Goal: Task Accomplishment & Management: Use online tool/utility

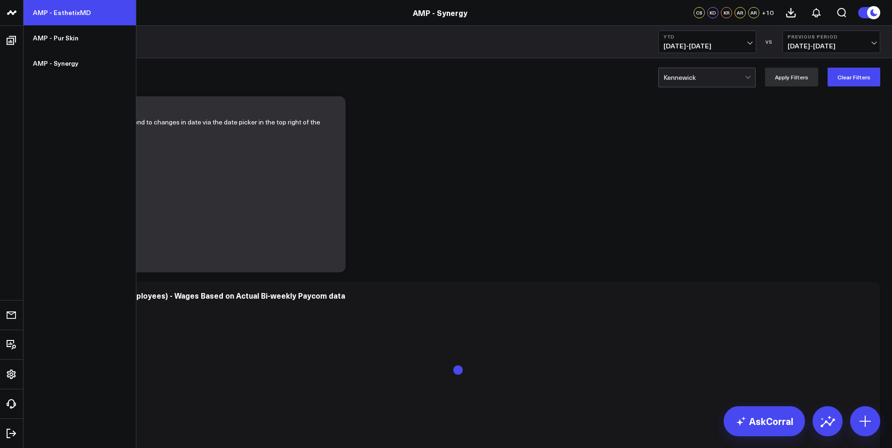
click at [43, 8] on link "AMP - EsthetixMD" at bounding box center [80, 12] width 112 height 25
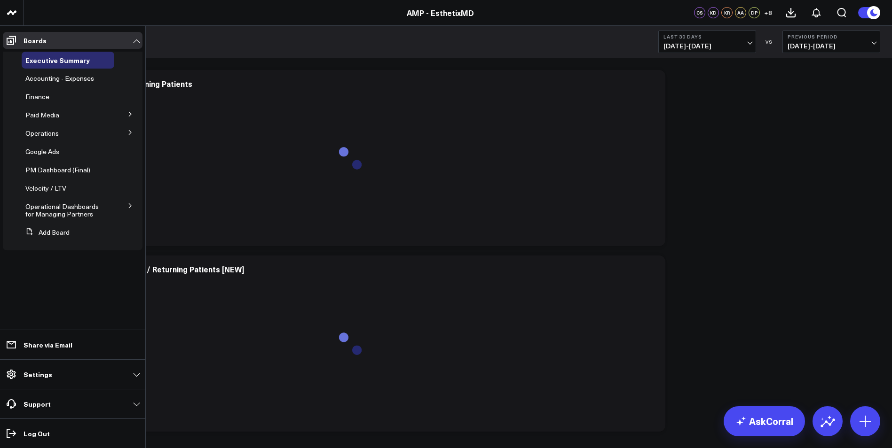
click at [130, 206] on icon at bounding box center [130, 206] width 6 height 6
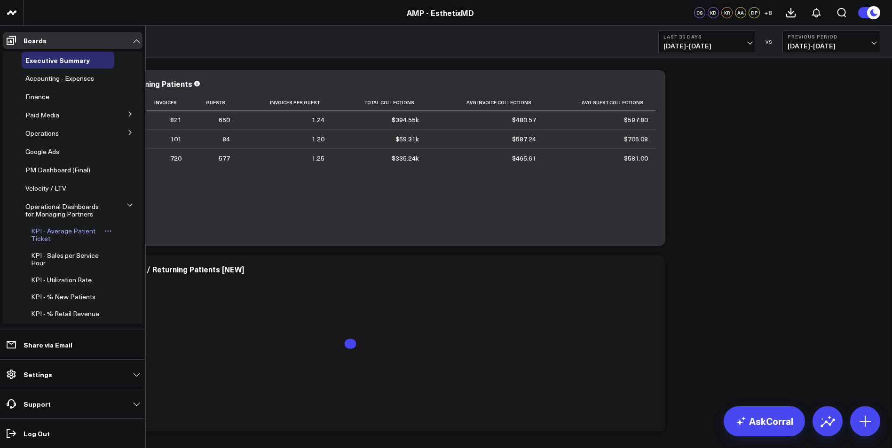
click at [62, 230] on span "KPI - Average Patient Ticket" at bounding box center [63, 235] width 64 height 16
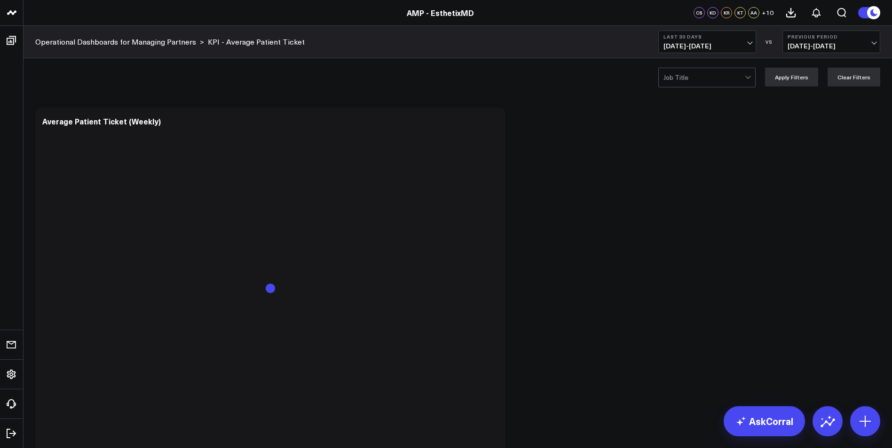
click at [741, 41] on button "Last 30 Days 08/19/25 - 09/17/25" at bounding box center [707, 42] width 98 height 23
click at [674, 249] on link "MTD" at bounding box center [707, 245] width 97 height 18
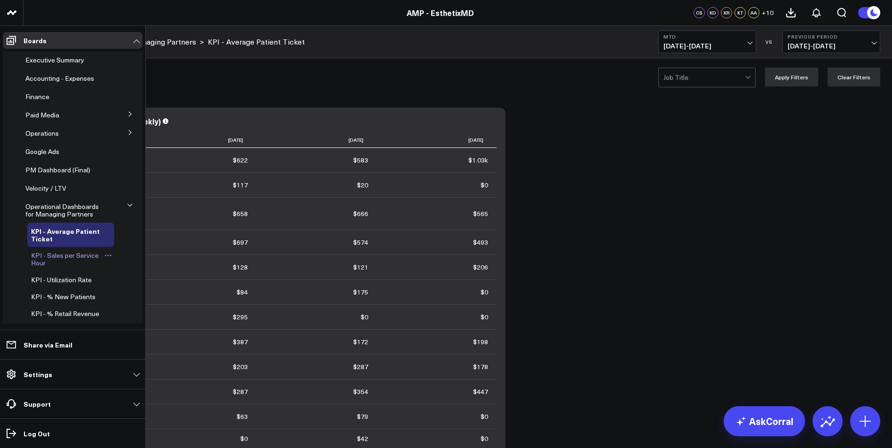
click at [70, 258] on span "KPI - Sales per Service Hour" at bounding box center [65, 259] width 68 height 16
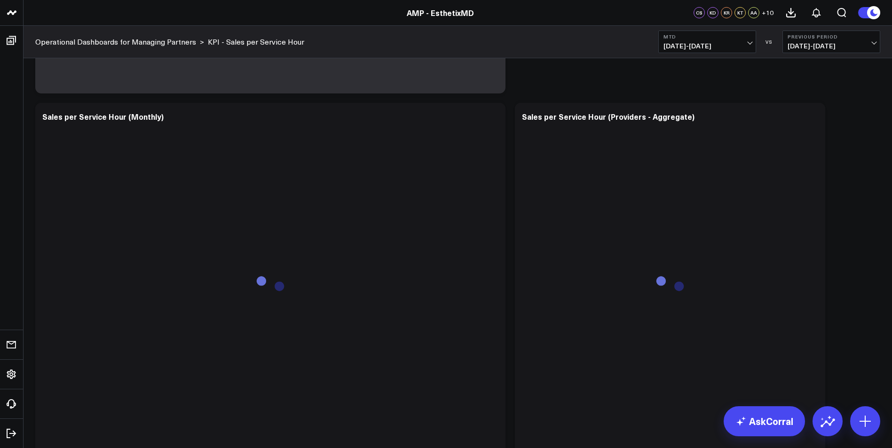
scroll to position [423, 0]
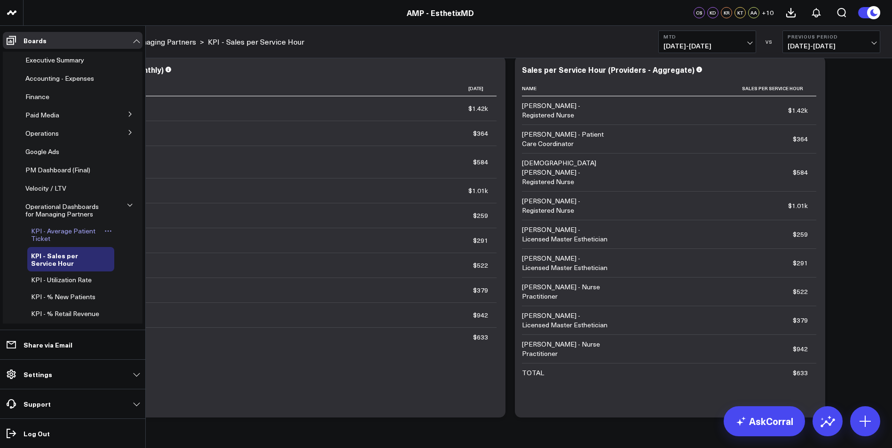
click at [63, 228] on span "KPI - Average Patient Ticket" at bounding box center [63, 235] width 64 height 16
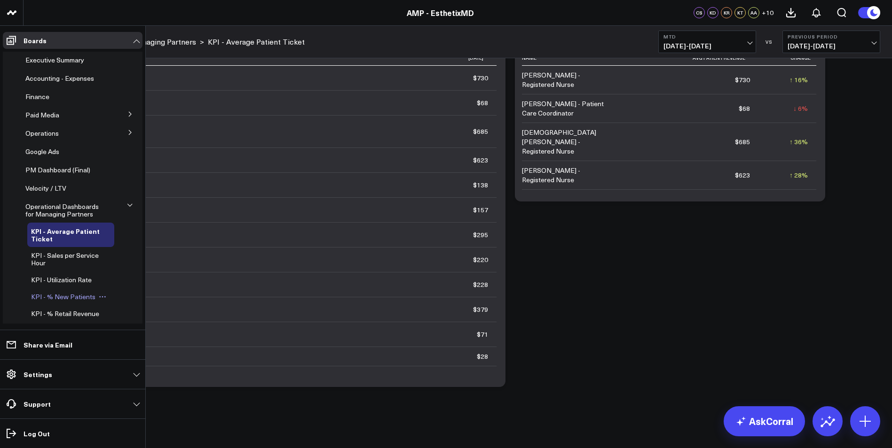
click at [71, 293] on span "KPI - % New Patients" at bounding box center [63, 296] width 64 height 9
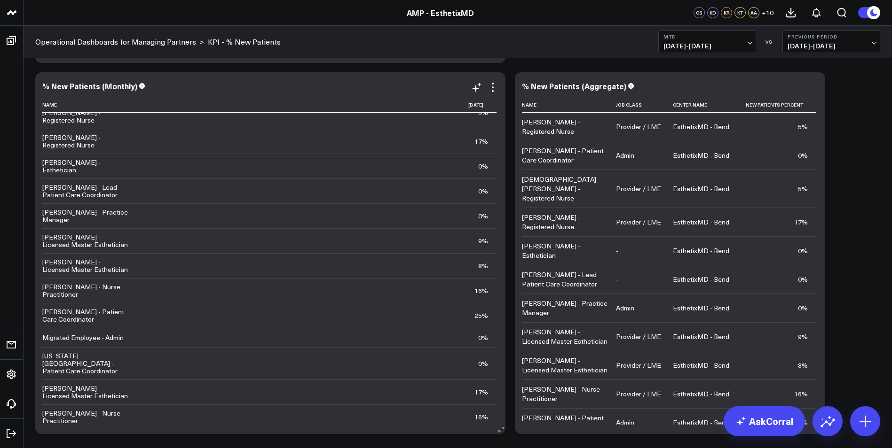
scroll to position [75, 0]
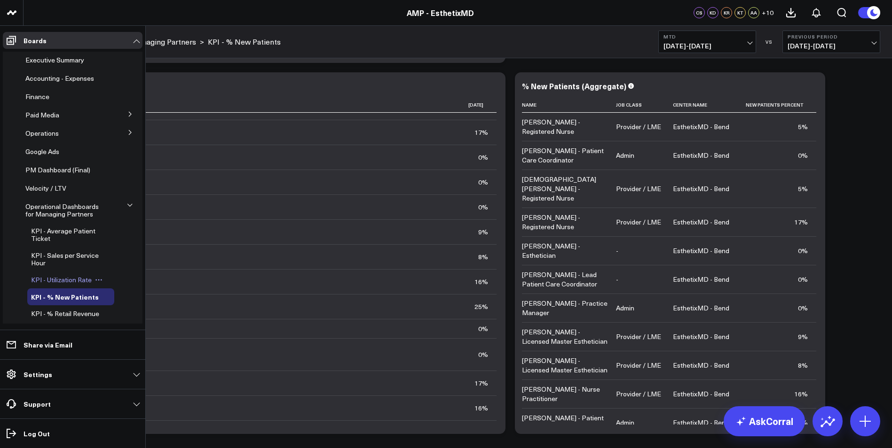
click at [50, 282] on span "KPI - Utilization Rate" at bounding box center [61, 279] width 61 height 9
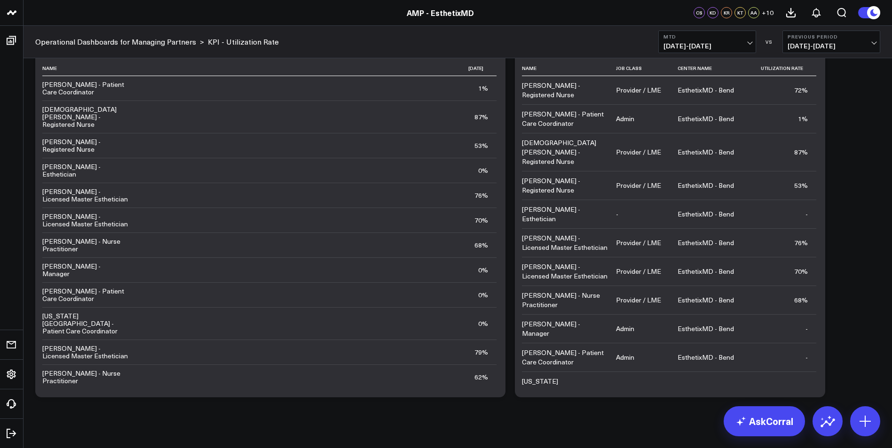
scroll to position [454, 0]
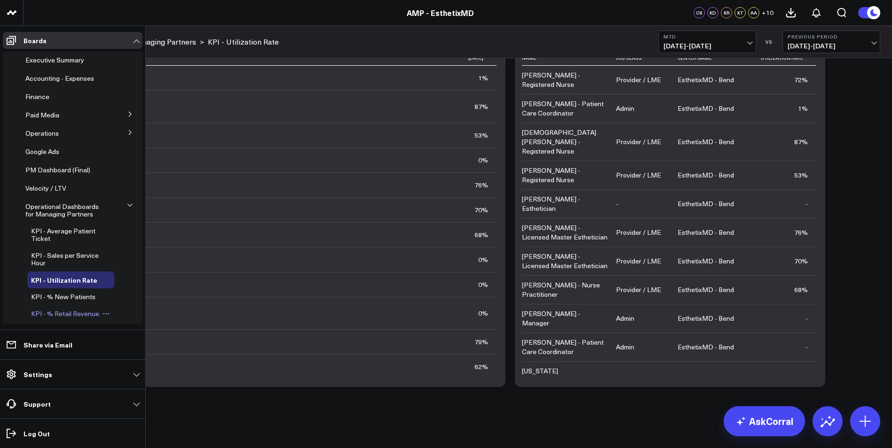
click at [53, 312] on span "KPI - % Retail Revenue" at bounding box center [65, 313] width 68 height 9
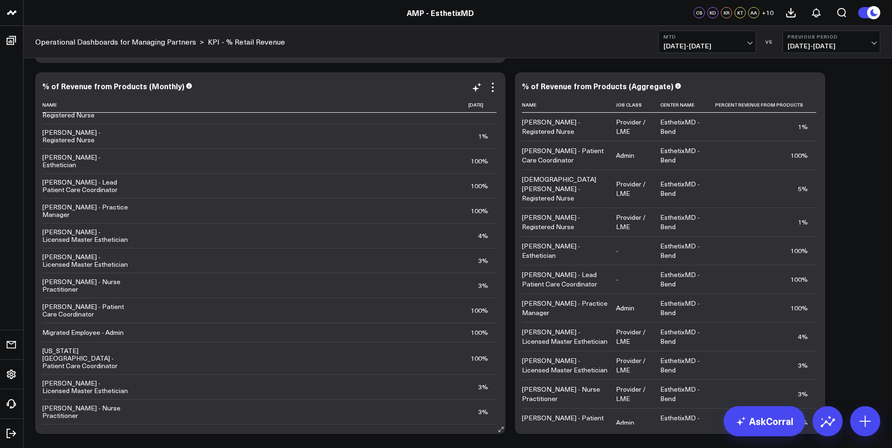
scroll to position [75, 0]
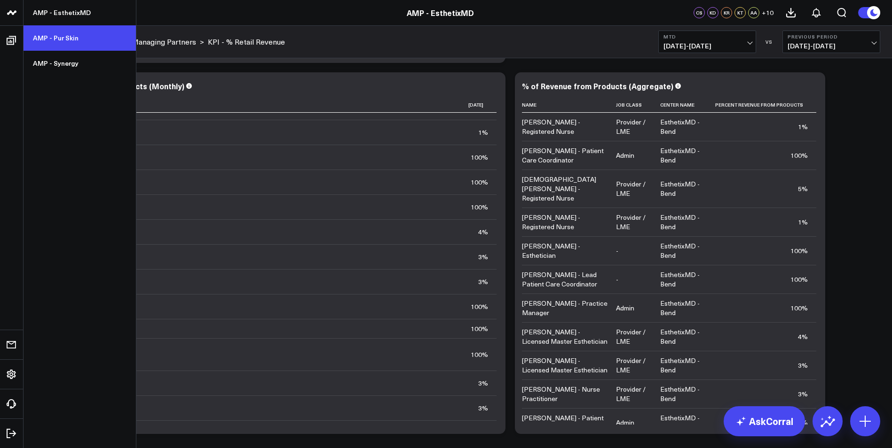
click at [42, 37] on link "AMP - Pur Skin" at bounding box center [80, 37] width 112 height 25
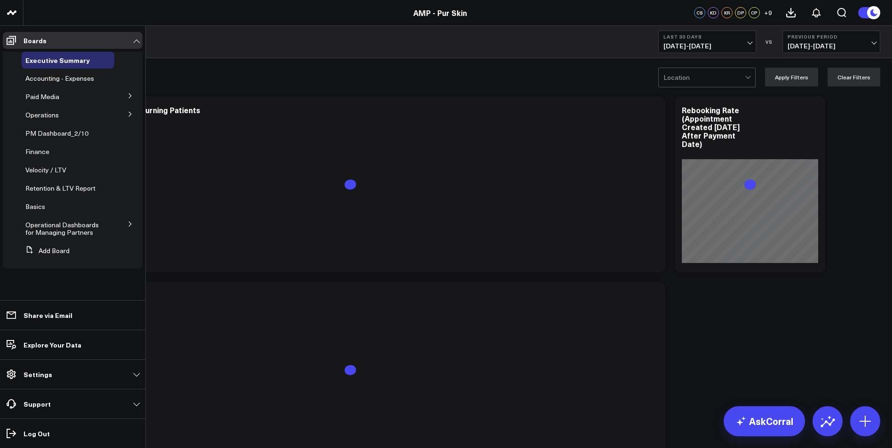
click at [128, 227] on icon at bounding box center [130, 224] width 6 height 6
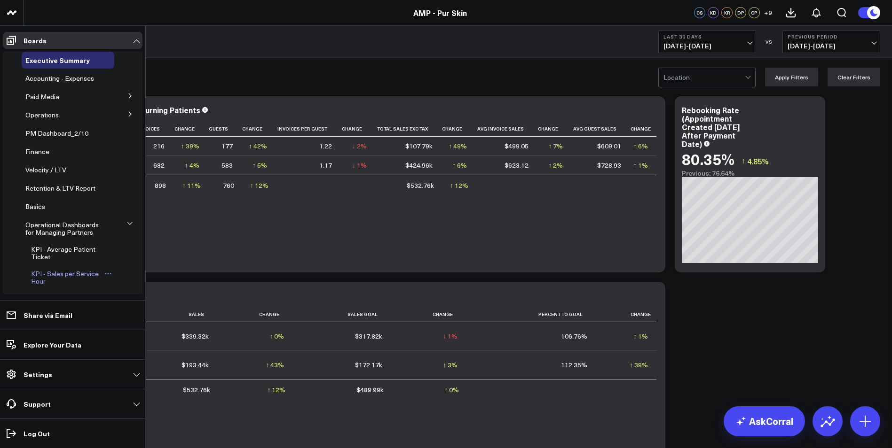
click at [68, 275] on span "KPI - Sales per Service Hour" at bounding box center [65, 277] width 68 height 16
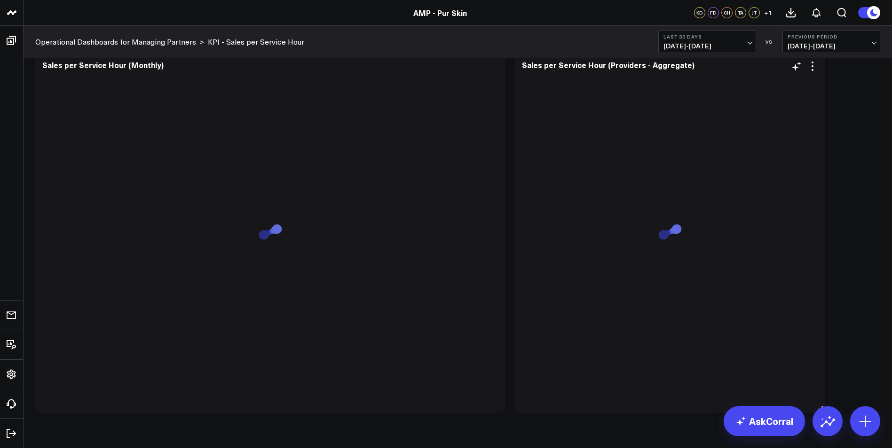
scroll to position [407, 0]
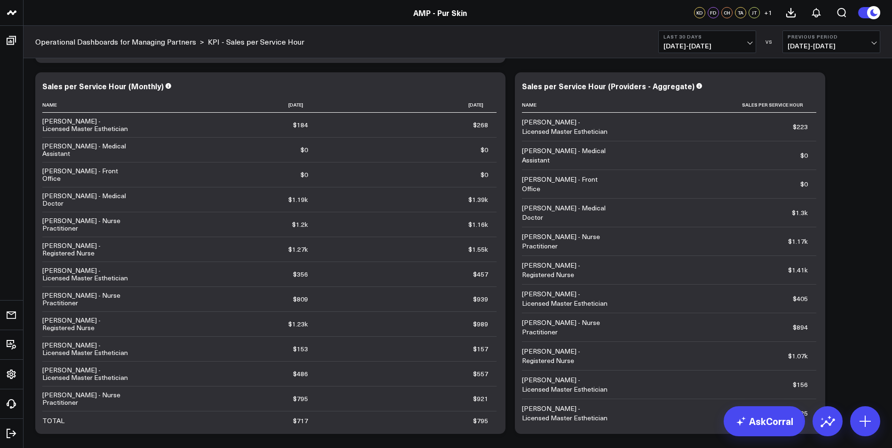
click at [708, 40] on button "Last 30 Days [DATE] - [DATE]" at bounding box center [707, 42] width 98 height 23
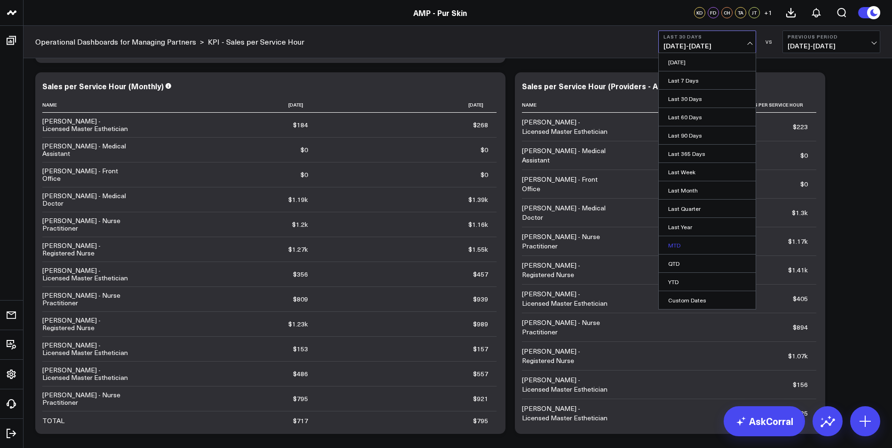
click at [679, 244] on link "MTD" at bounding box center [707, 245] width 97 height 18
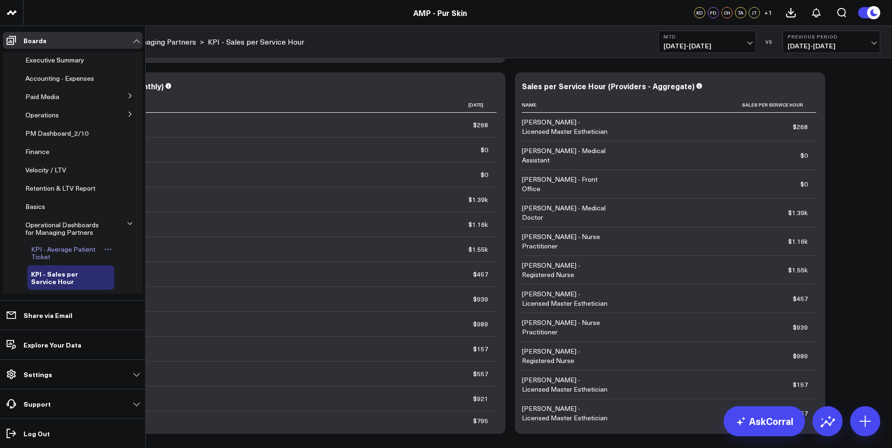
click at [87, 245] on span "KPI - Average Patient Ticket" at bounding box center [63, 253] width 64 height 16
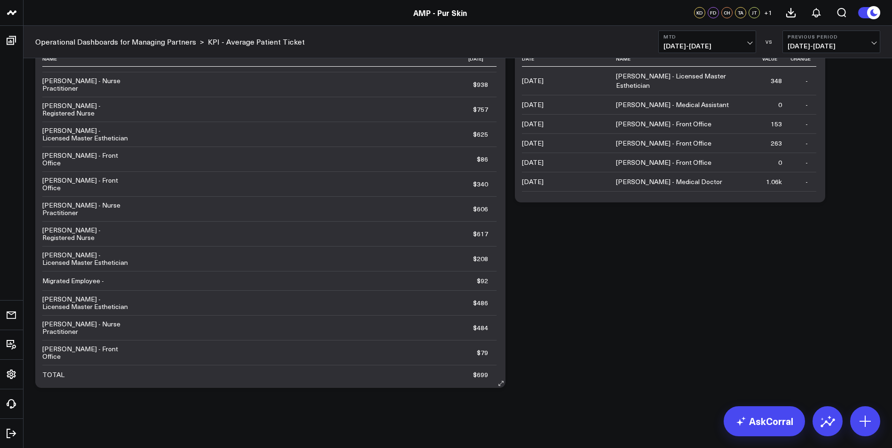
scroll to position [454, 0]
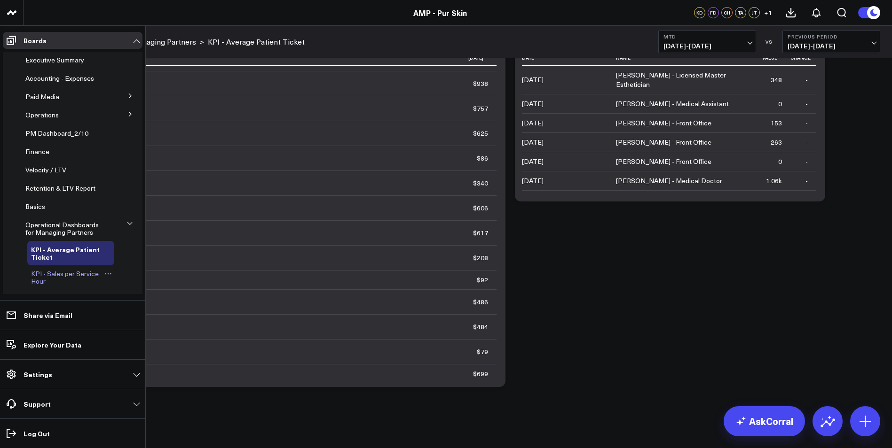
click at [63, 275] on span "KPI - Sales per Service Hour" at bounding box center [65, 277] width 68 height 16
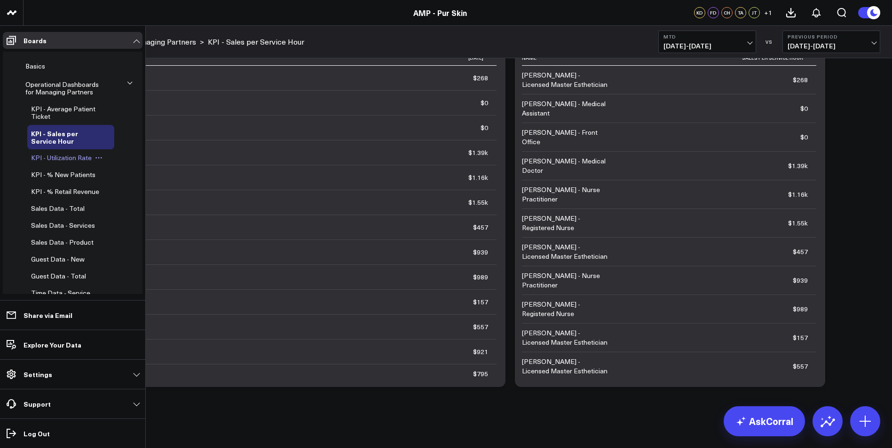
scroll to position [141, 0]
click at [71, 171] on span "KPI - % New Patients" at bounding box center [63, 174] width 64 height 9
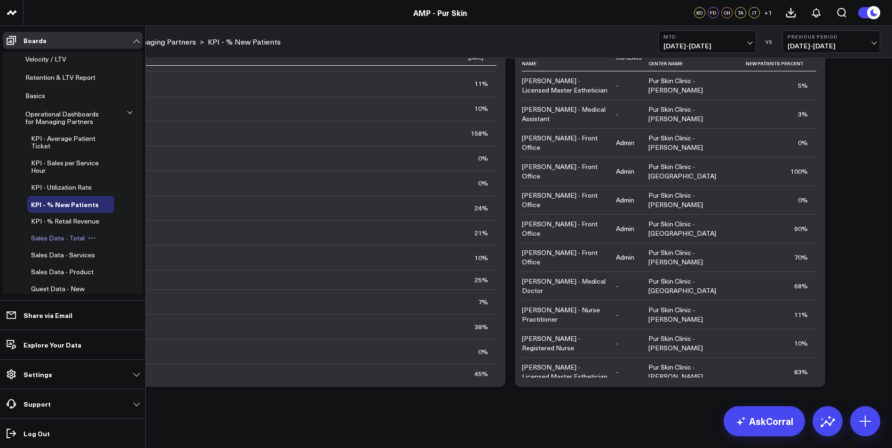
scroll to position [158, 0]
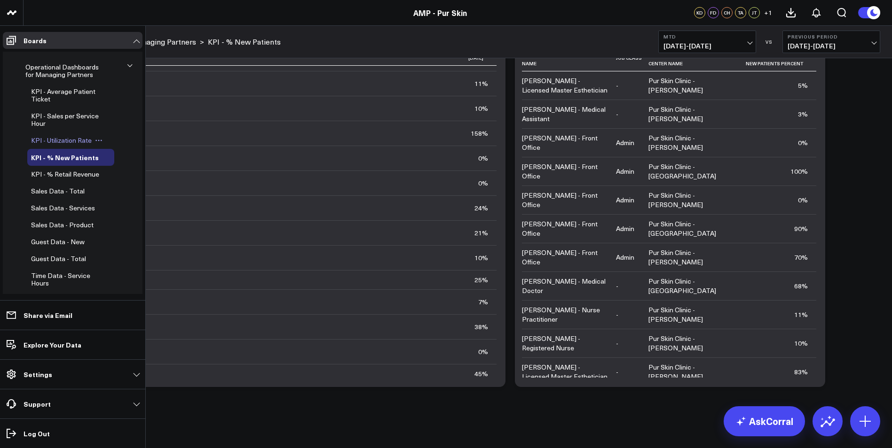
click at [58, 142] on span "KPI - Utilization Rate" at bounding box center [61, 140] width 61 height 9
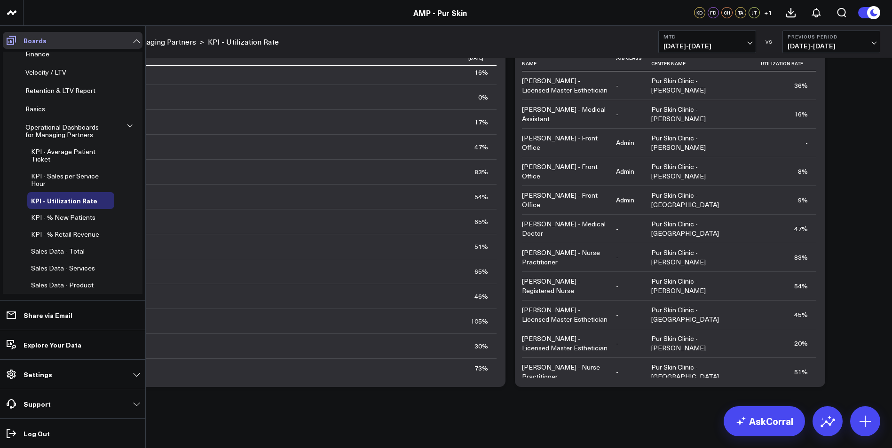
scroll to position [75, 0]
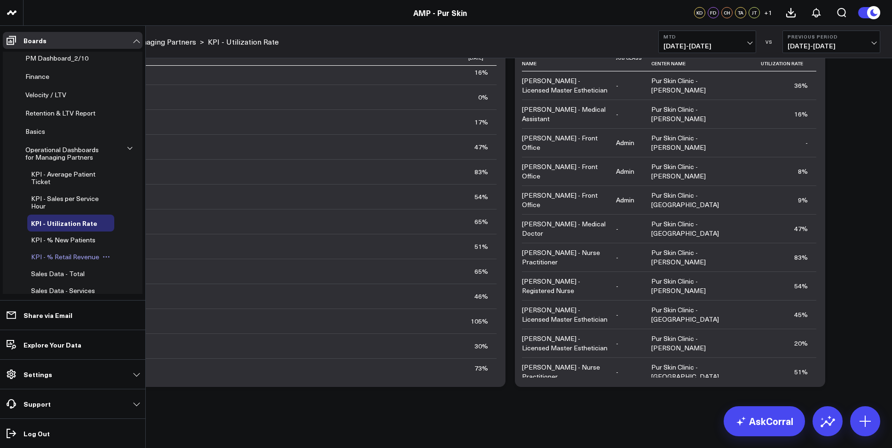
click at [64, 259] on span "KPI - % Retail Revenue" at bounding box center [65, 256] width 68 height 9
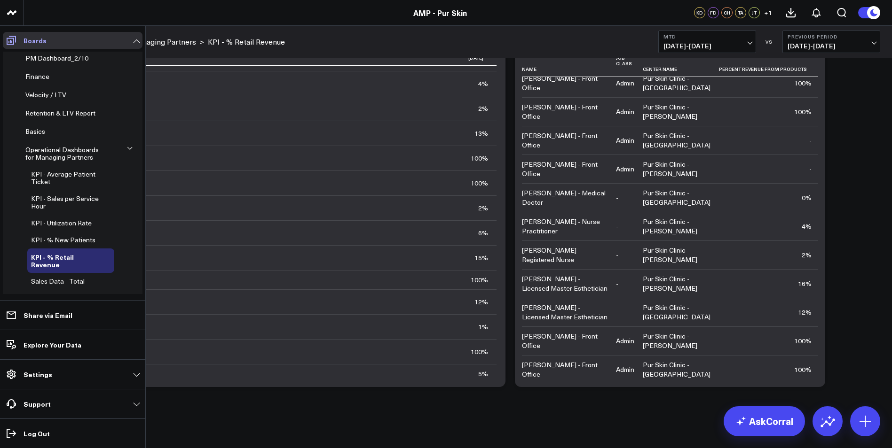
scroll to position [60, 0]
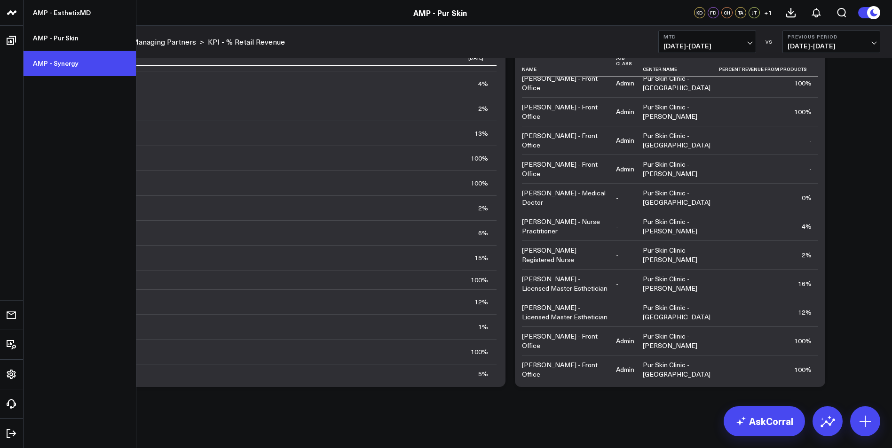
click at [51, 69] on link "AMP - Synergy" at bounding box center [80, 63] width 112 height 25
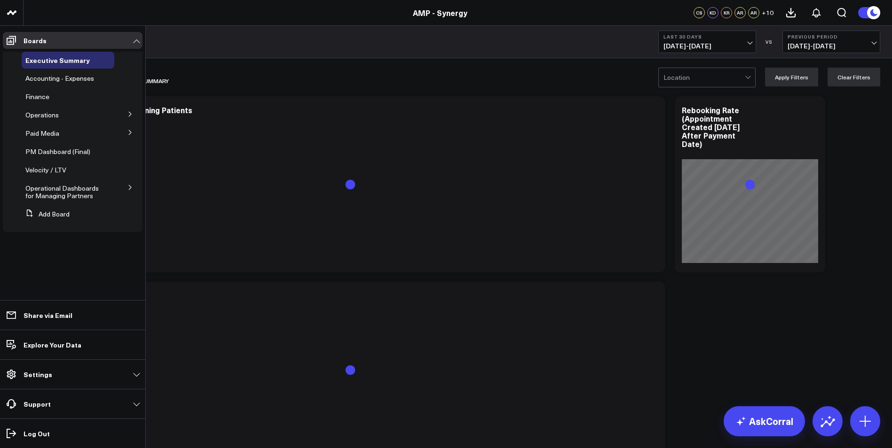
click at [123, 185] on button at bounding box center [130, 187] width 24 height 14
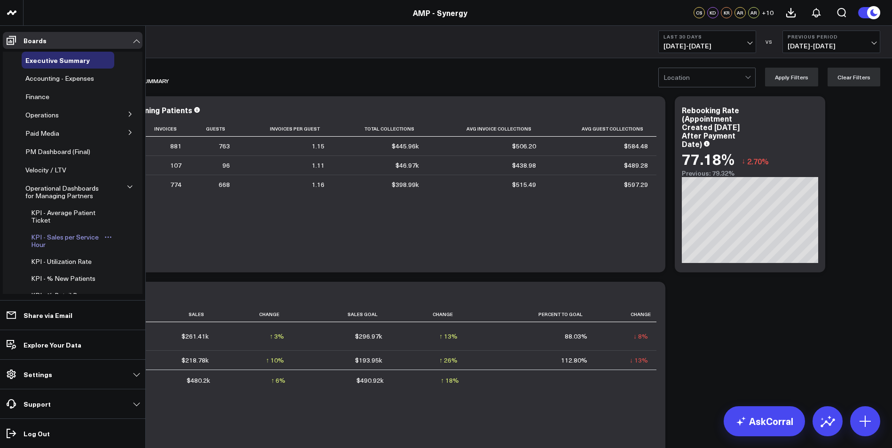
click at [61, 238] on span "KPI - Sales per Service Hour" at bounding box center [65, 241] width 68 height 16
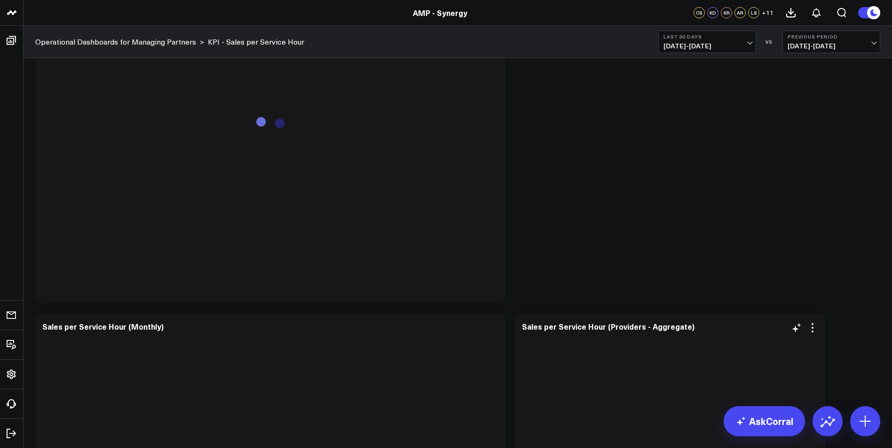
scroll to position [454, 0]
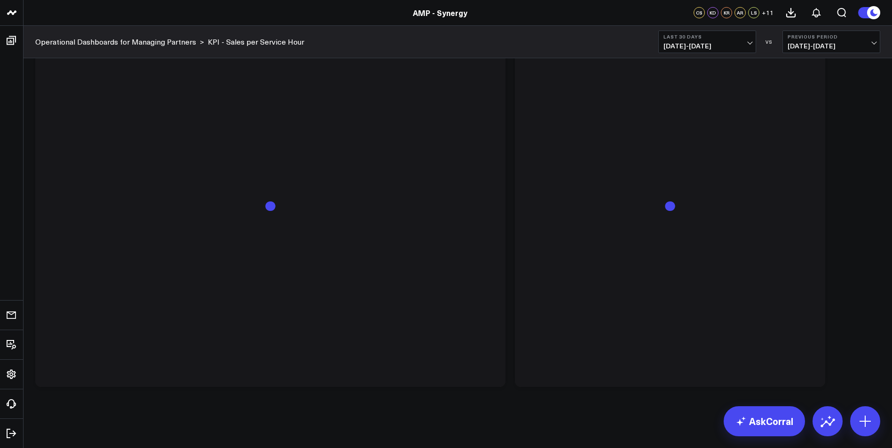
click at [722, 47] on span "[DATE] - [DATE]" at bounding box center [706, 46] width 87 height 8
click at [678, 246] on link "MTD" at bounding box center [707, 245] width 97 height 18
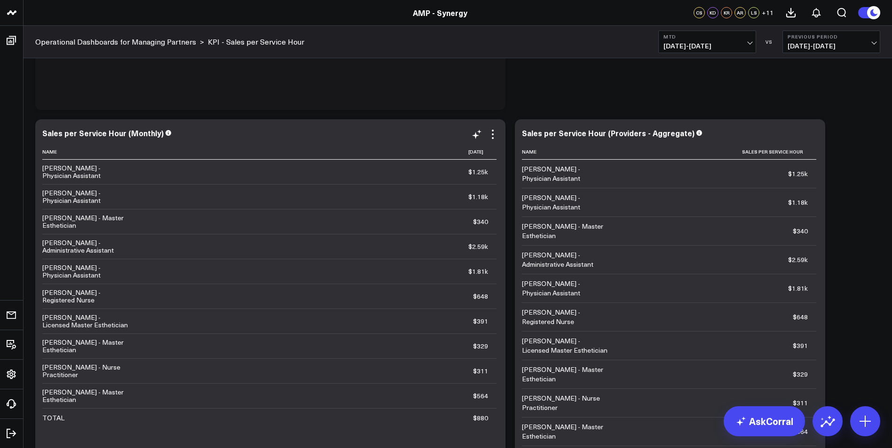
scroll to position [407, 0]
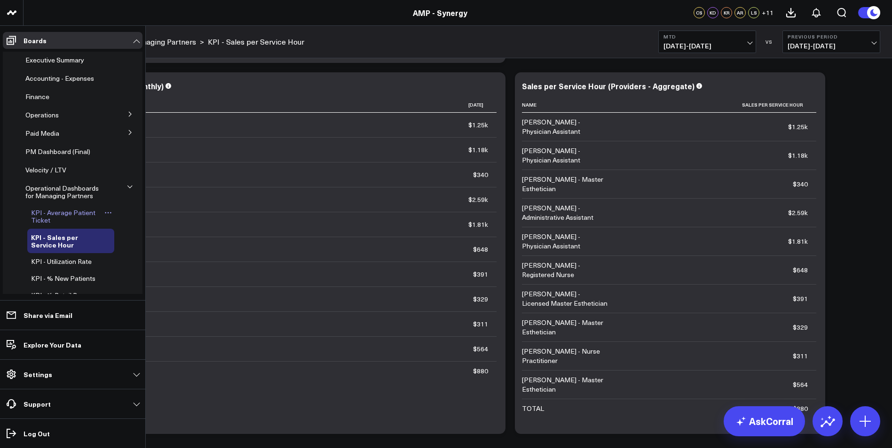
click at [67, 211] on span "KPI - Average Patient Ticket" at bounding box center [63, 216] width 64 height 16
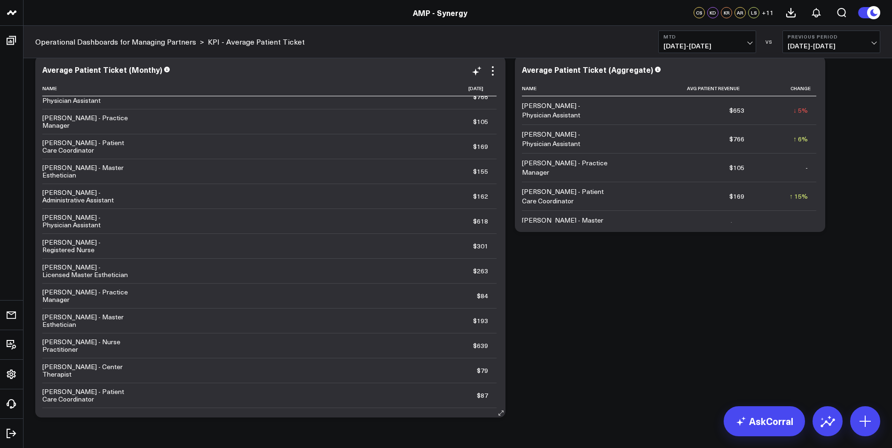
scroll to position [100, 0]
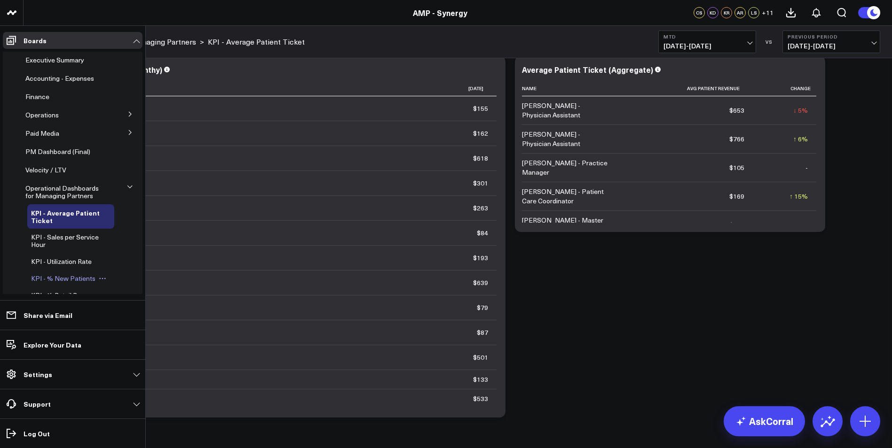
click at [61, 280] on span "KPI - % New Patients" at bounding box center [63, 278] width 64 height 9
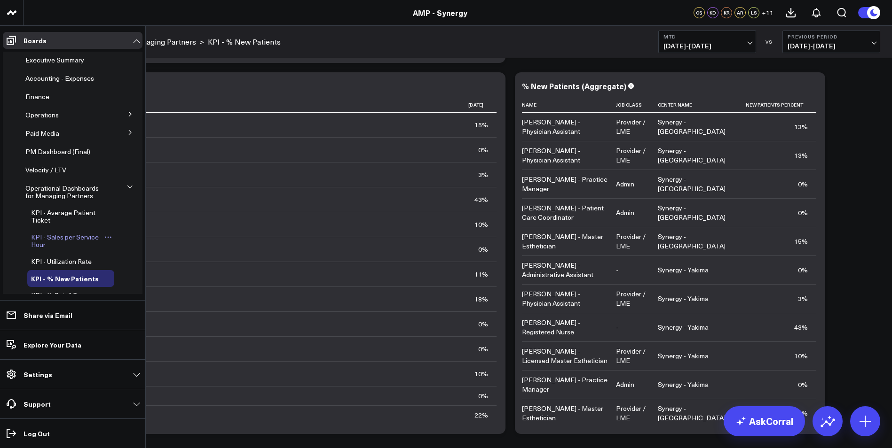
scroll to position [94, 0]
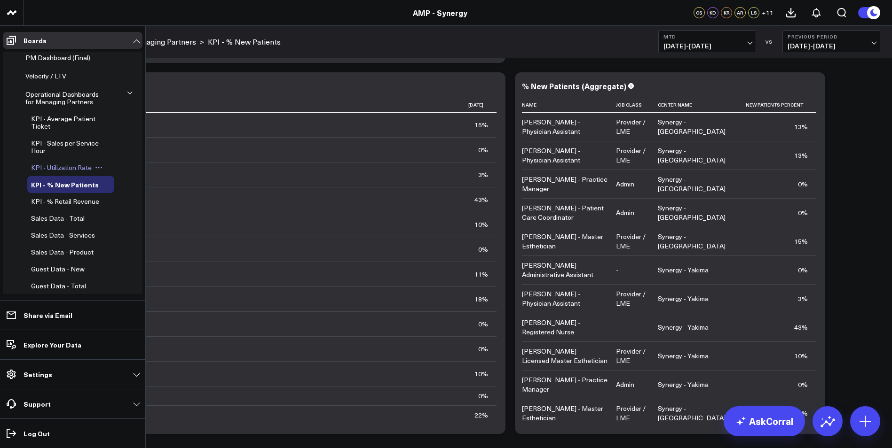
click at [66, 171] on span "KPI - Utilization Rate" at bounding box center [61, 167] width 61 height 9
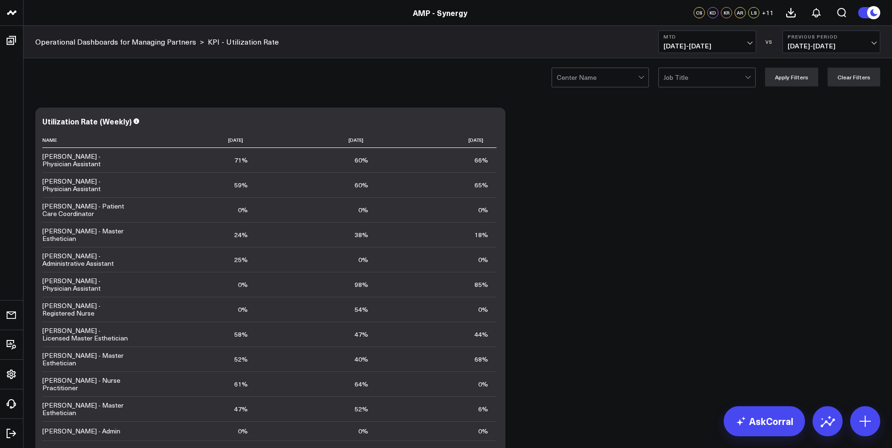
scroll to position [79, 0]
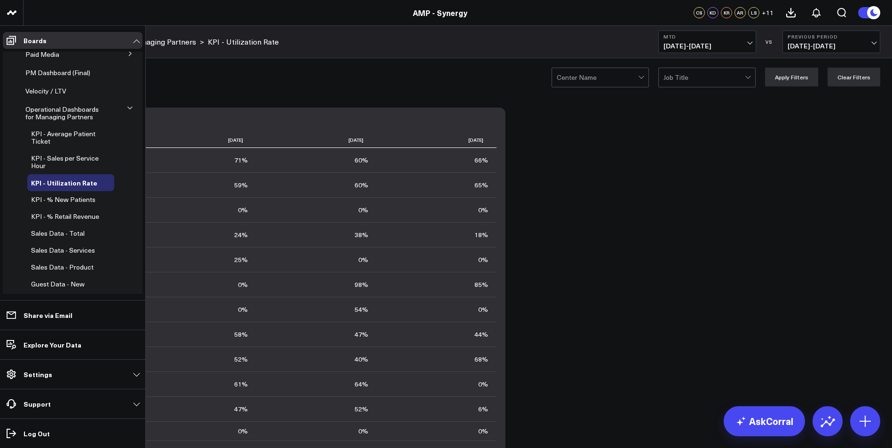
click at [61, 220] on span "KPI - % Retail Revenue" at bounding box center [65, 216] width 68 height 9
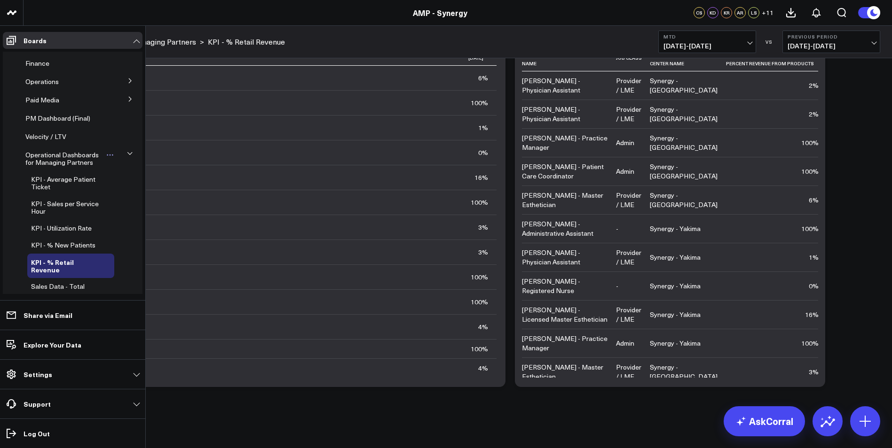
scroll to position [17, 0]
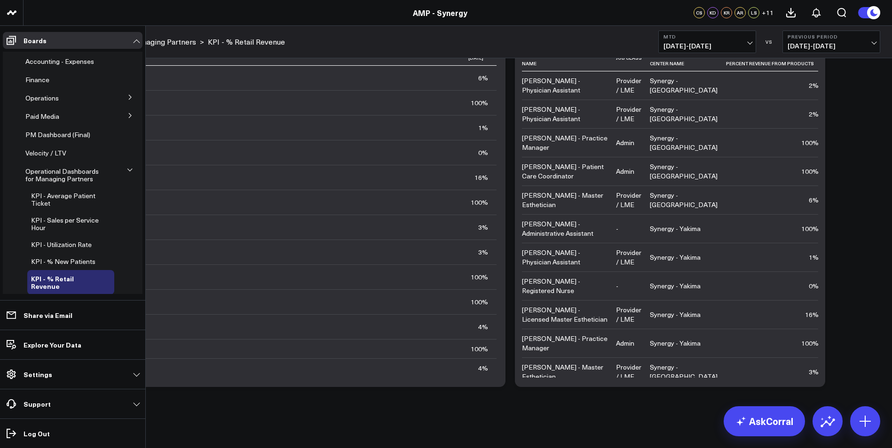
click at [120, 98] on button at bounding box center [130, 97] width 24 height 14
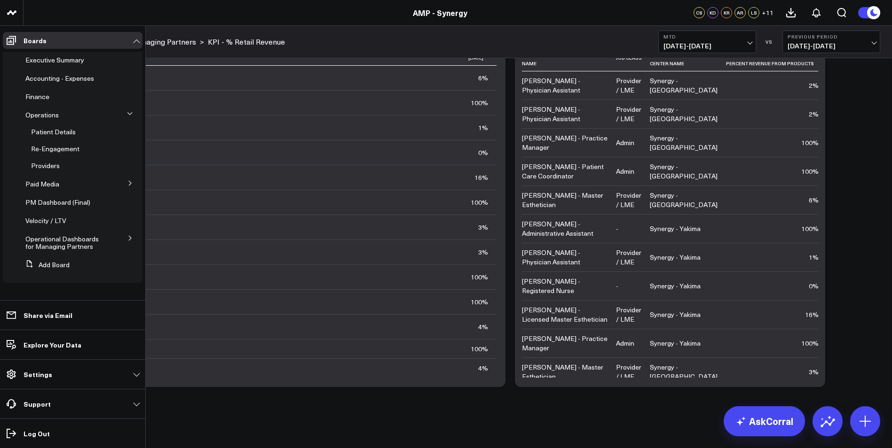
scroll to position [0, 0]
click at [40, 117] on span "Operations" at bounding box center [41, 114] width 33 height 9
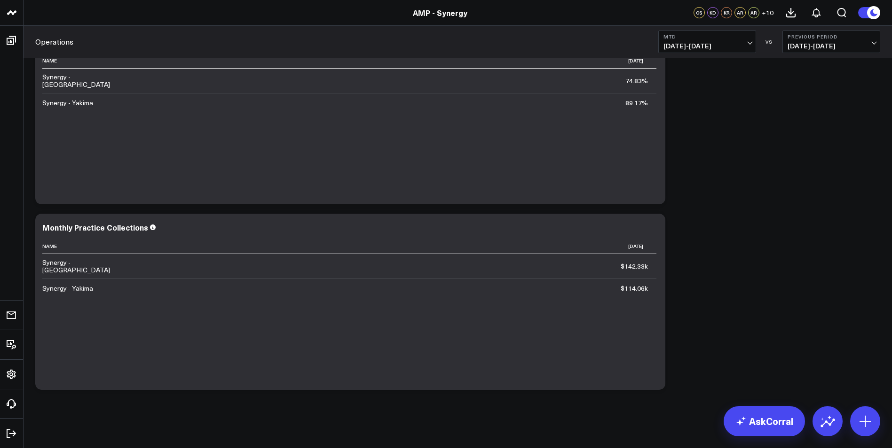
scroll to position [999, 0]
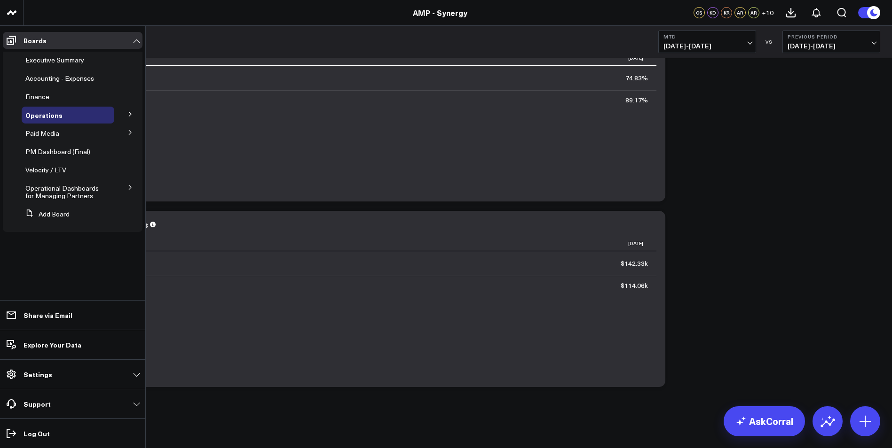
click at [128, 111] on button at bounding box center [130, 114] width 24 height 14
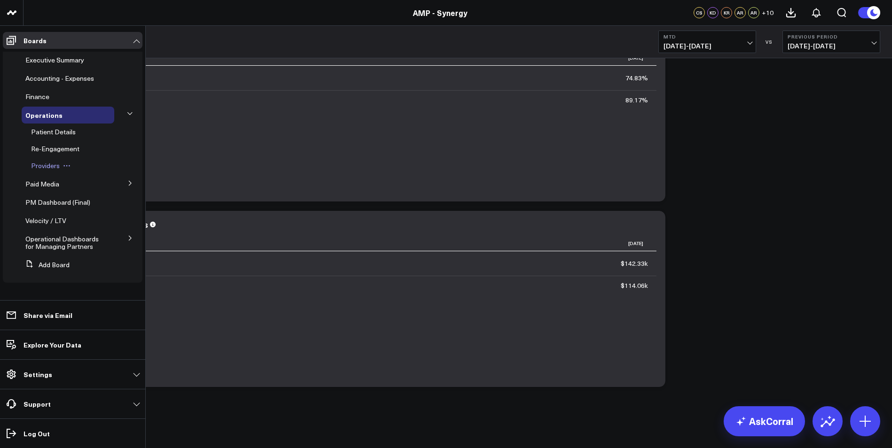
click at [54, 167] on span "Providers" at bounding box center [45, 165] width 29 height 9
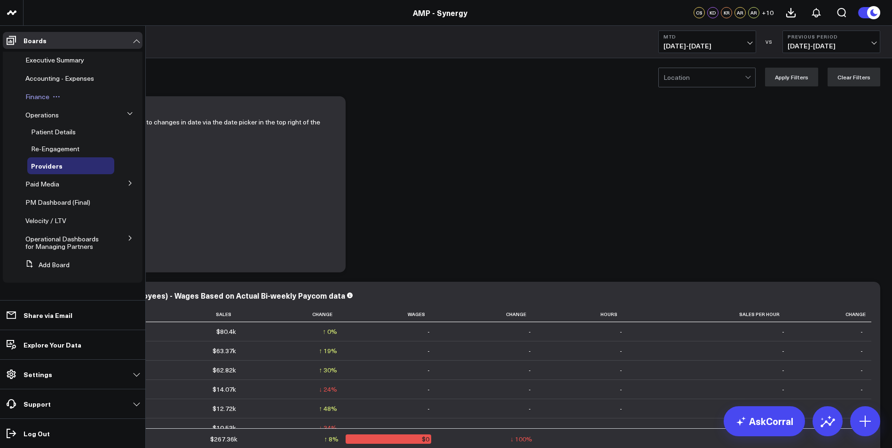
click at [44, 94] on span "Finance" at bounding box center [37, 96] width 24 height 9
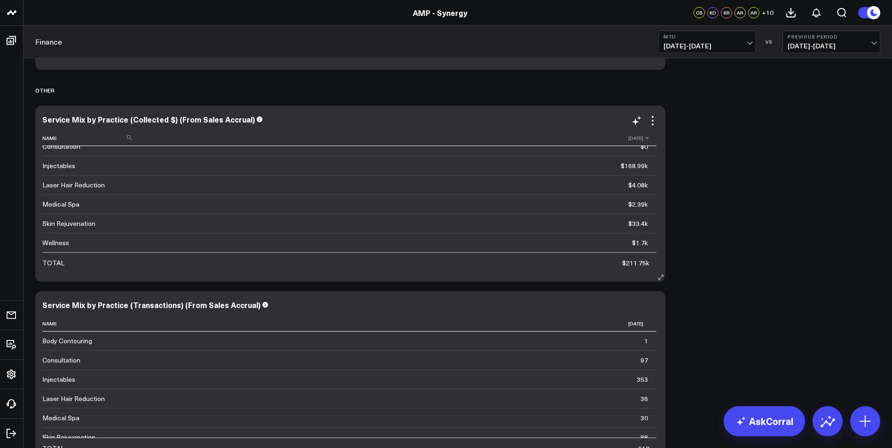
scroll to position [3196, 0]
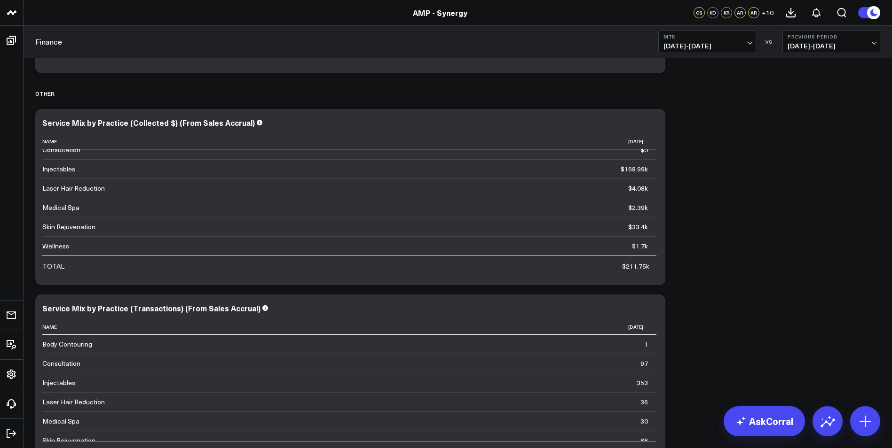
click at [734, 42] on button "MTD [DATE] - [DATE]" at bounding box center [707, 42] width 98 height 23
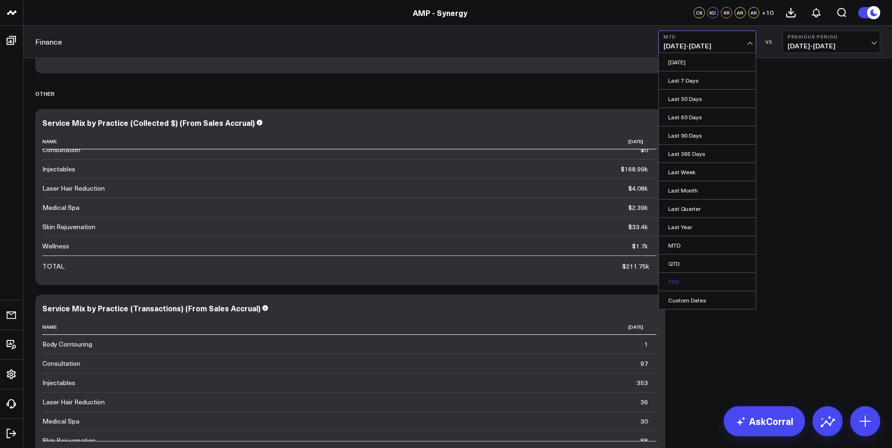
click at [670, 288] on link "YTD" at bounding box center [707, 282] width 97 height 18
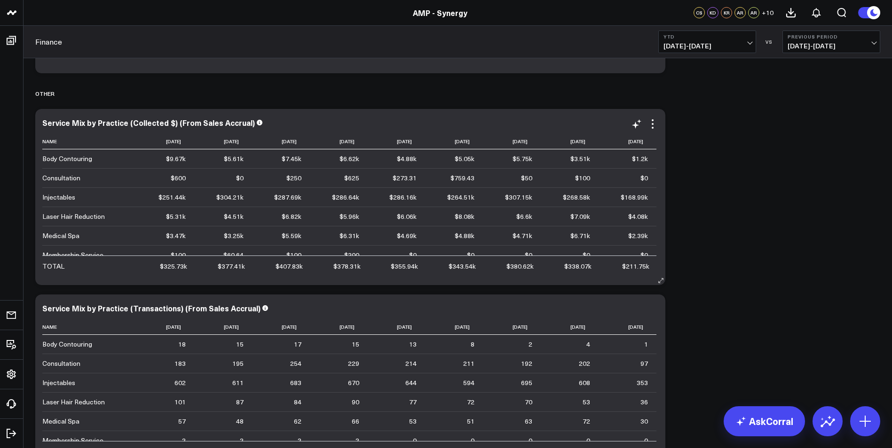
drag, startPoint x: 322, startPoint y: 232, endPoint x: 656, endPoint y: 188, distance: 337.1
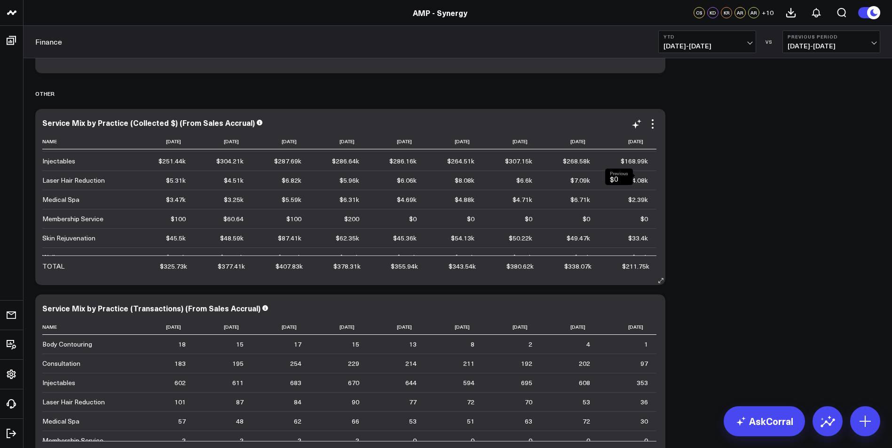
scroll to position [67, 0]
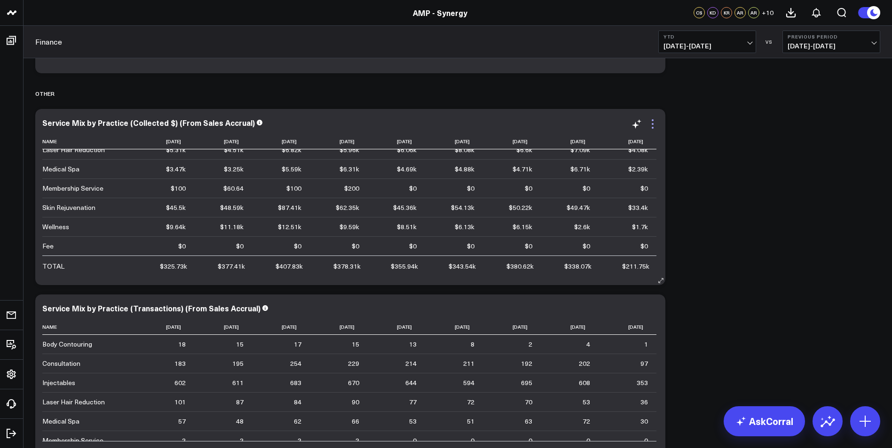
click at [654, 118] on icon at bounding box center [652, 123] width 11 height 11
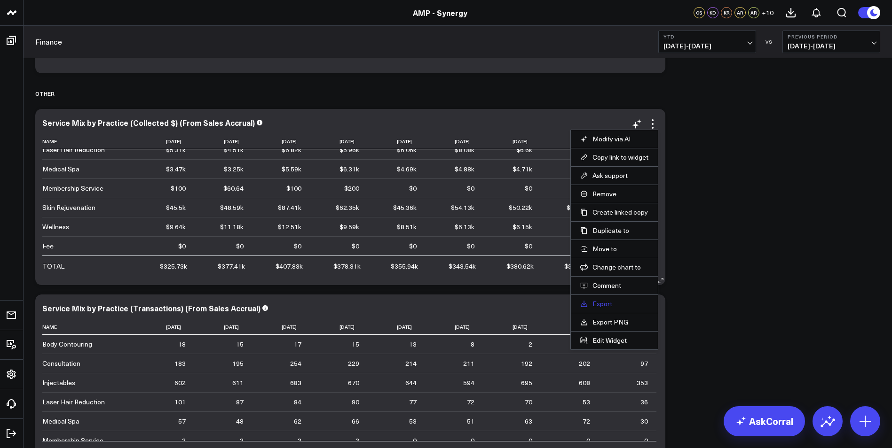
click at [606, 302] on link "Export" at bounding box center [614, 304] width 68 height 8
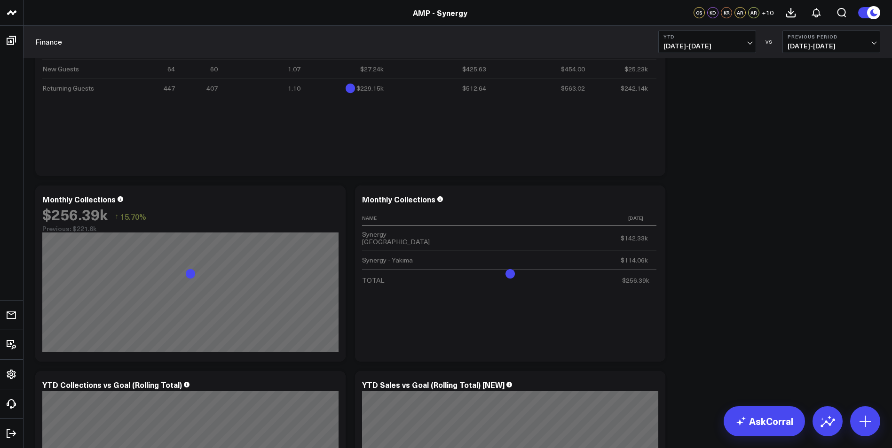
scroll to position [0, 0]
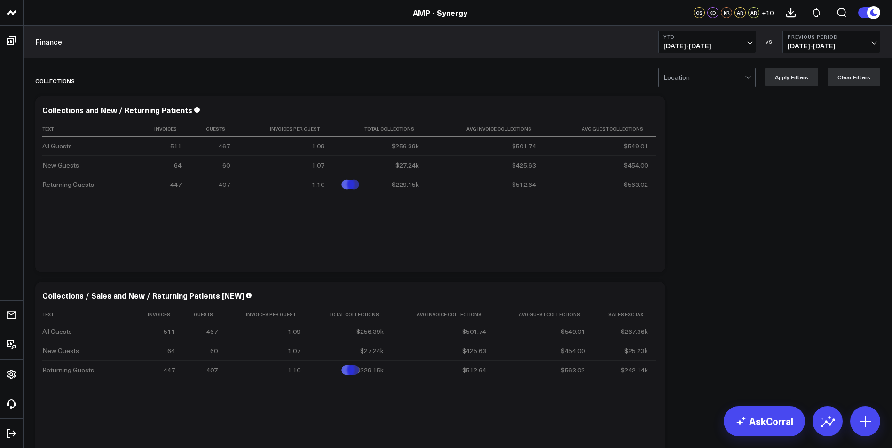
click at [709, 79] on div at bounding box center [703, 77] width 81 height 19
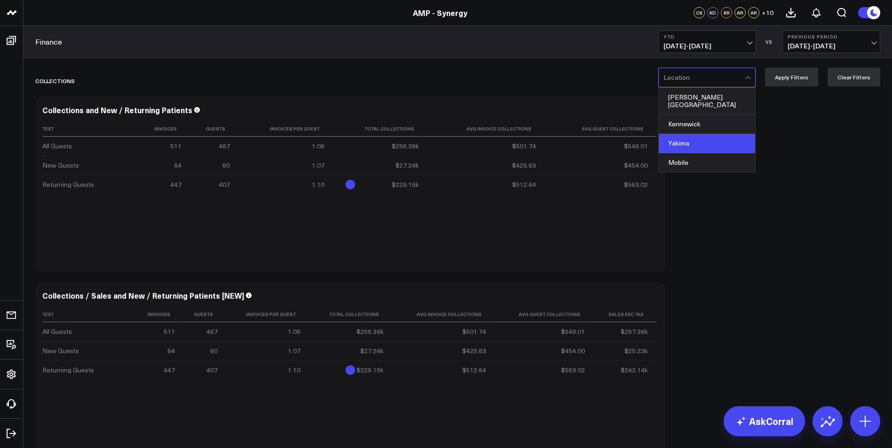
click at [680, 139] on div "Yakima" at bounding box center [707, 143] width 96 height 19
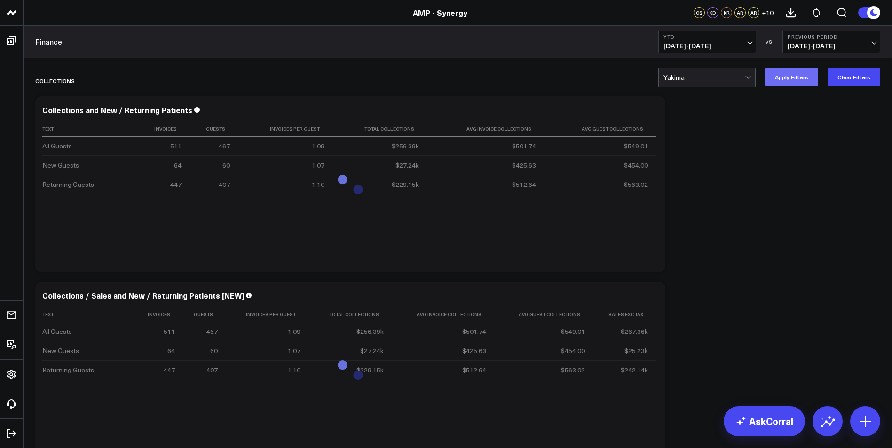
click at [786, 76] on button "Apply Filters" at bounding box center [791, 77] width 53 height 19
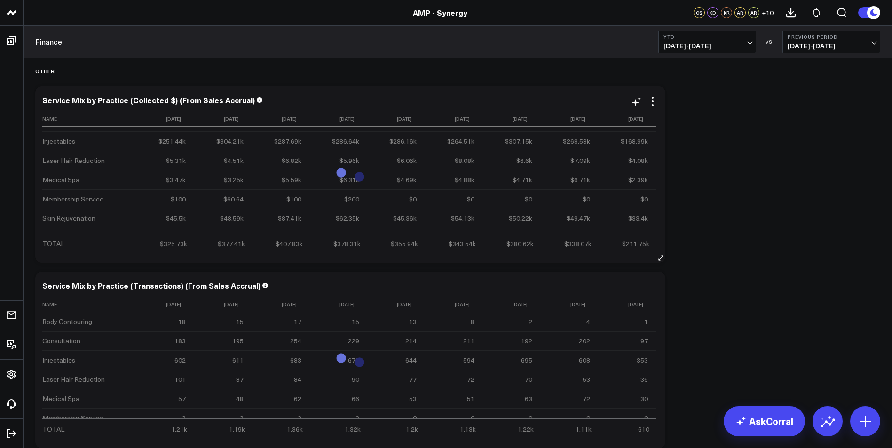
scroll to position [20, 0]
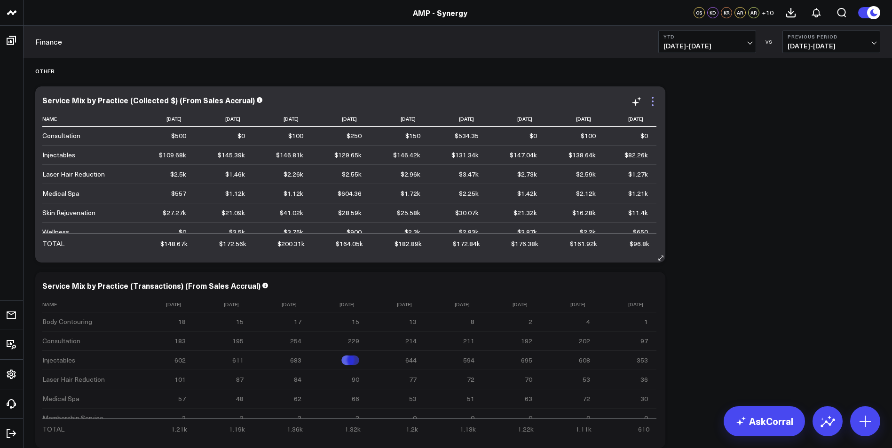
click at [652, 105] on icon at bounding box center [653, 105] width 2 height 2
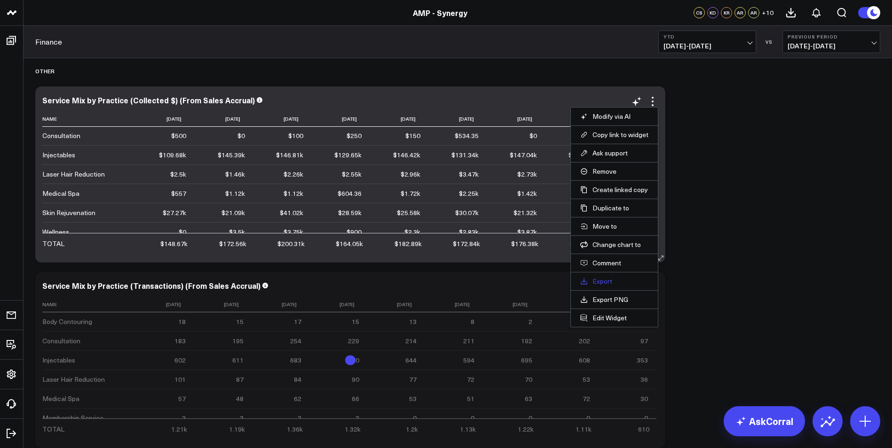
click at [604, 281] on link "Export" at bounding box center [614, 281] width 68 height 8
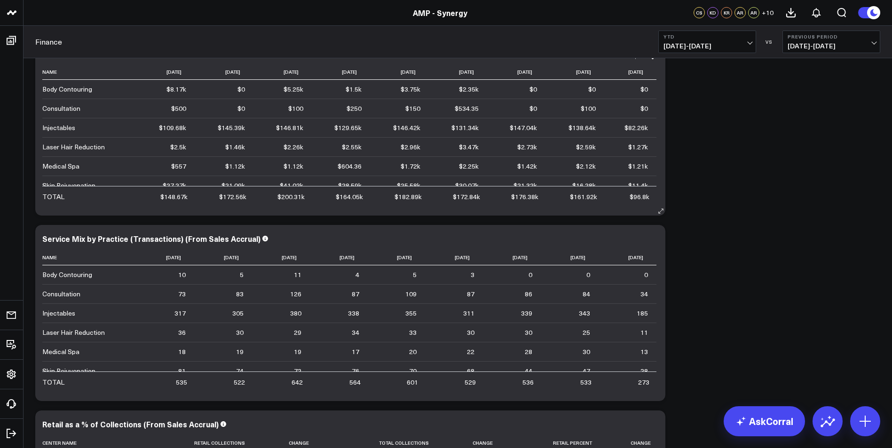
scroll to position [28, 0]
